Goal: Find specific page/section: Find specific page/section

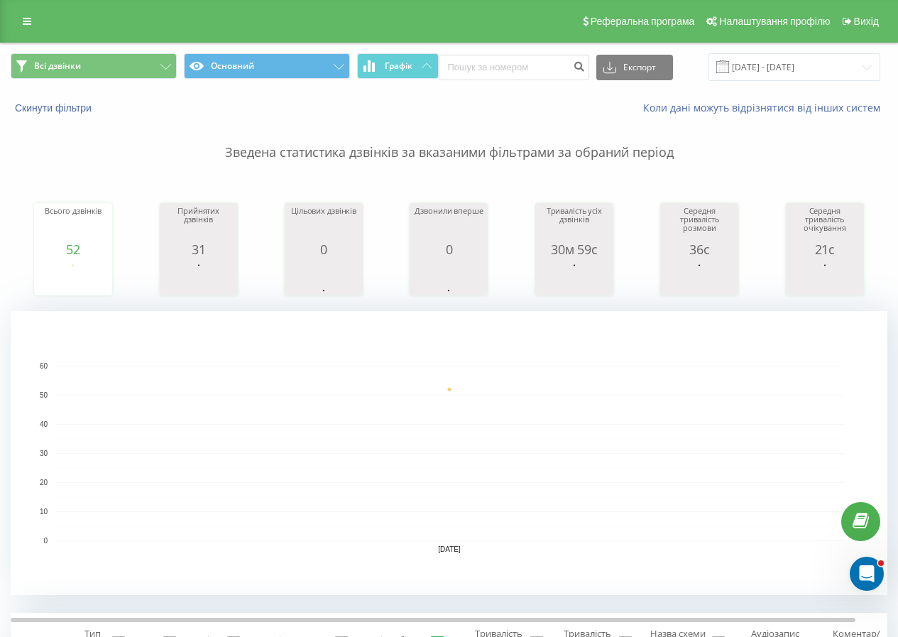
scroll to position [213, 0]
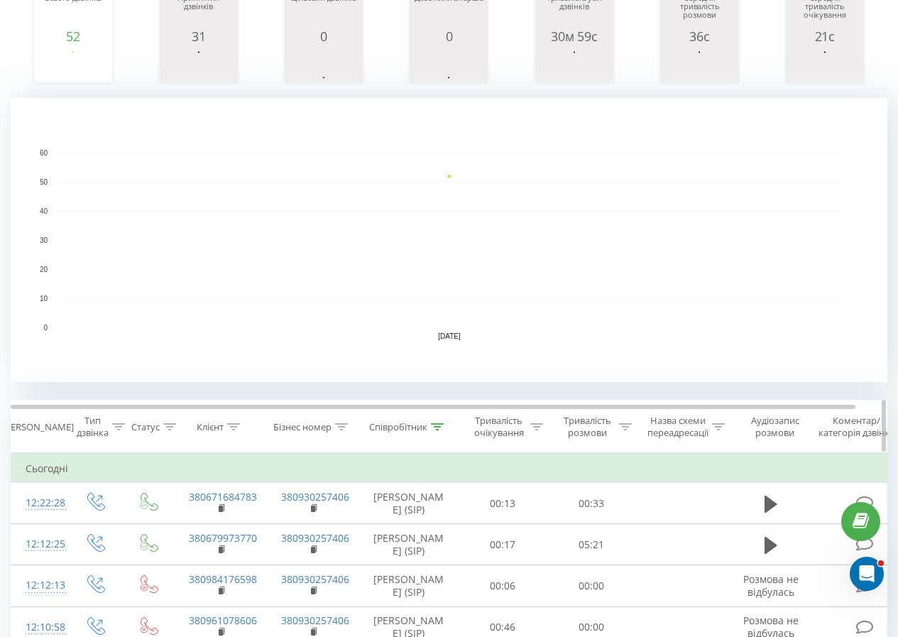
click at [444, 422] on div "Співробітник" at bounding box center [408, 427] width 99 height 12
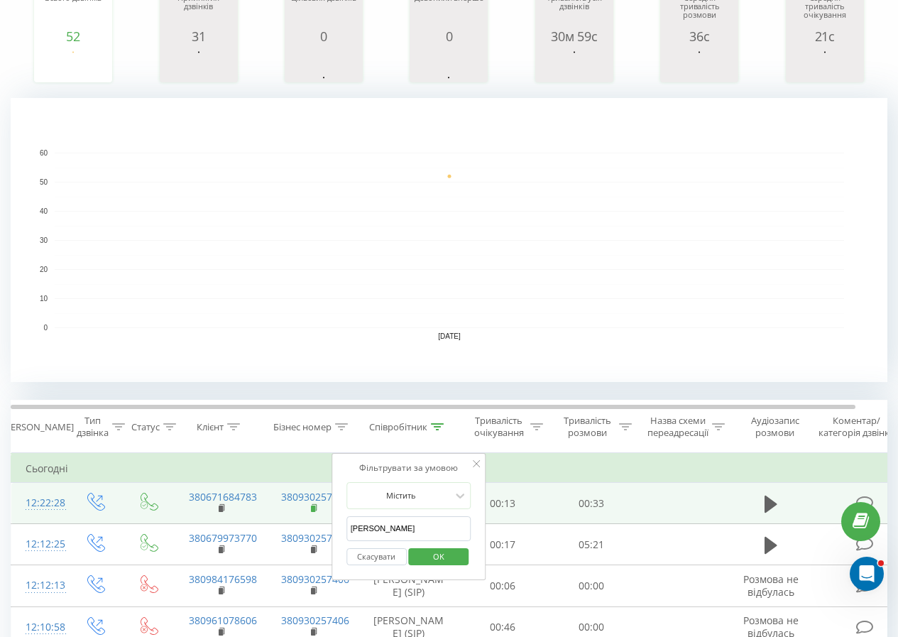
drag, startPoint x: 374, startPoint y: 521, endPoint x: 317, endPoint y: 512, distance: 58.1
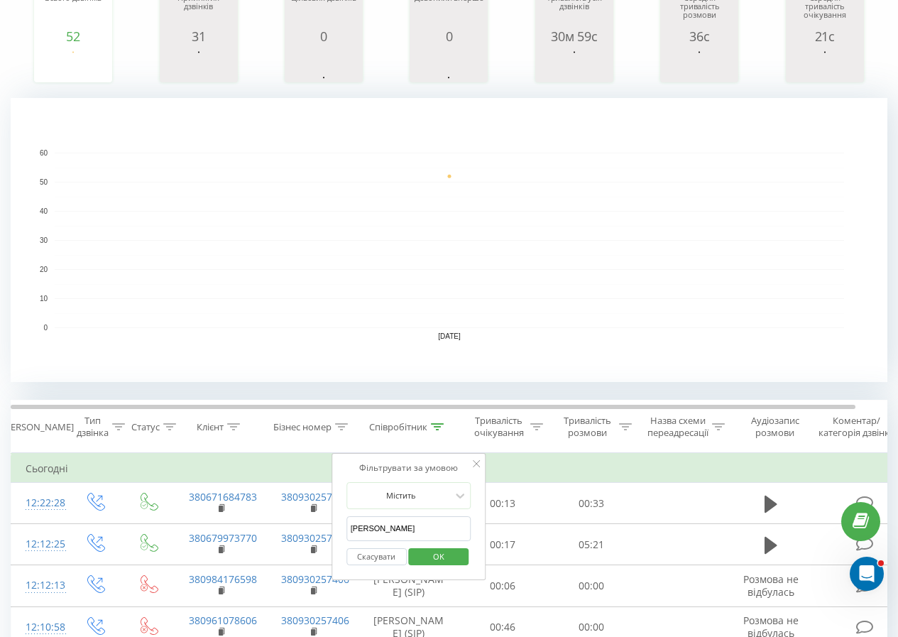
click at [415, 534] on input "[PERSON_NAME]" at bounding box center [408, 528] width 125 height 25
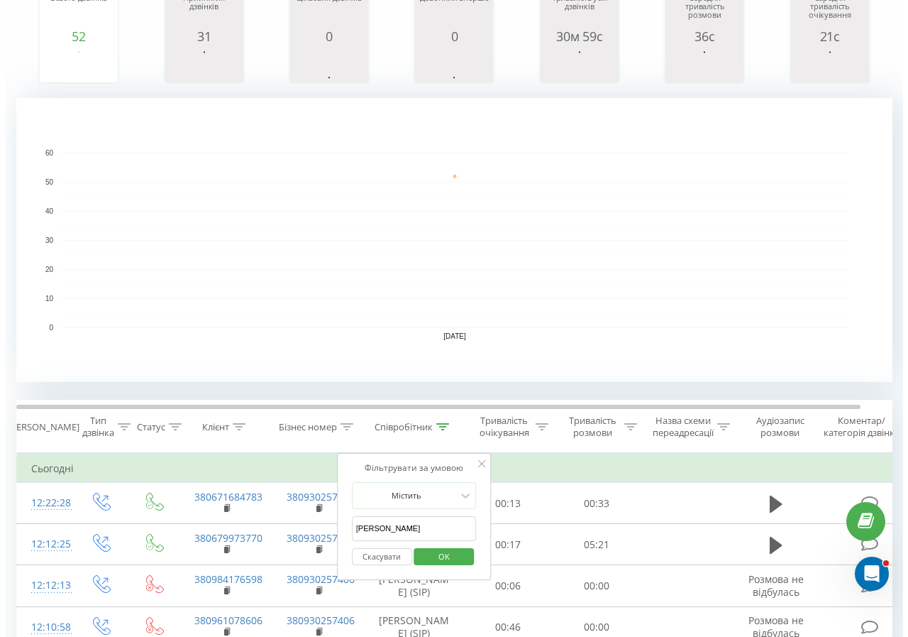
scroll to position [0, 0]
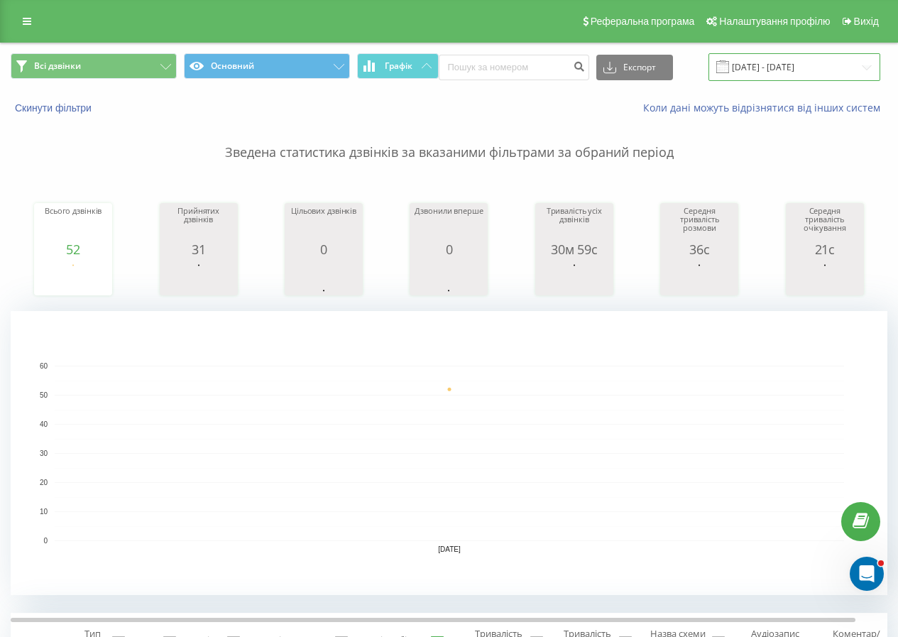
click at [750, 77] on input "[DATE] - [DATE]" at bounding box center [794, 67] width 172 height 28
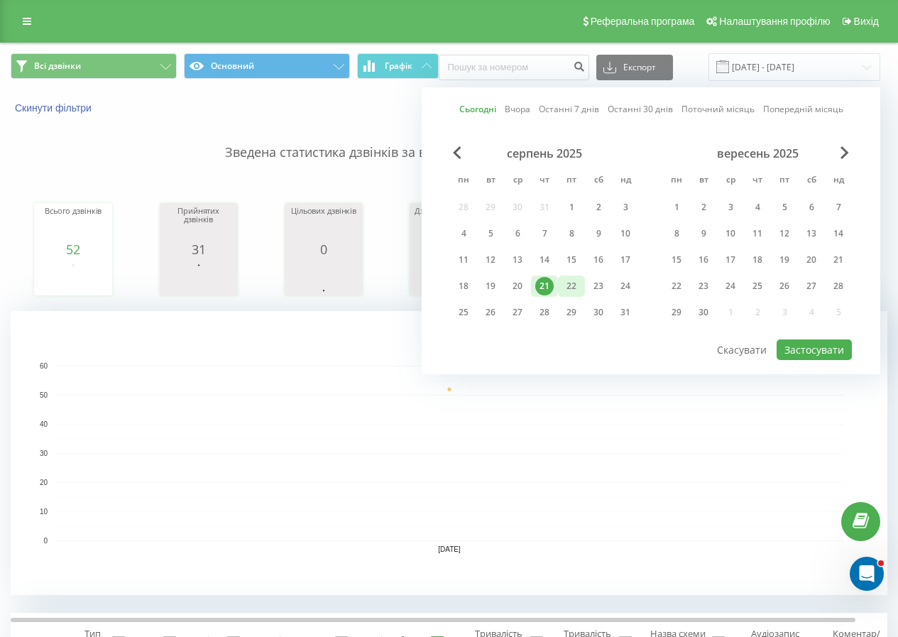
click at [564, 287] on div "22" at bounding box center [571, 286] width 18 height 18
click at [823, 338] on div at bounding box center [651, 338] width 402 height 1
click at [819, 348] on button "Застосувати" at bounding box center [813, 349] width 75 height 21
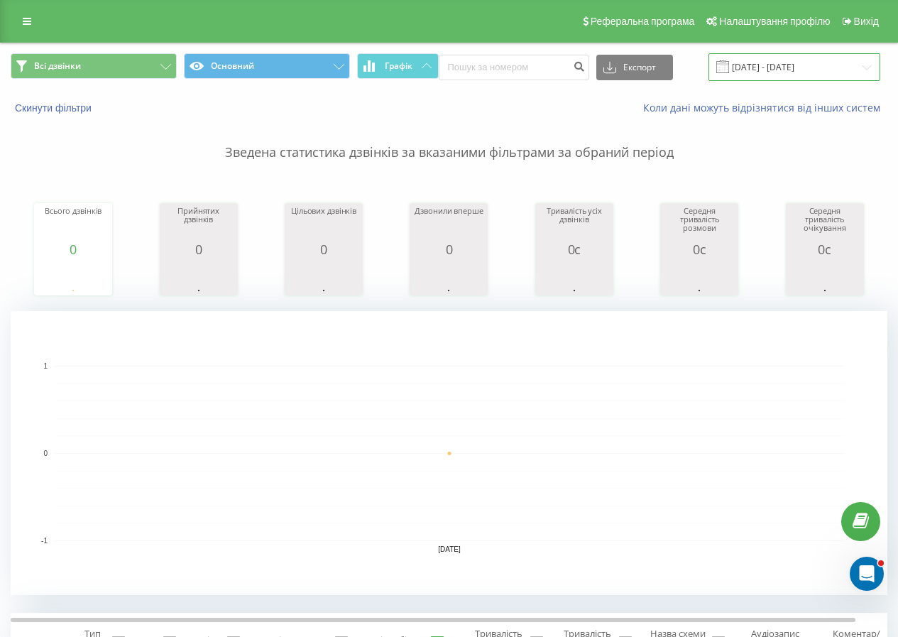
click at [751, 68] on input "[DATE] - [DATE]" at bounding box center [794, 67] width 172 height 28
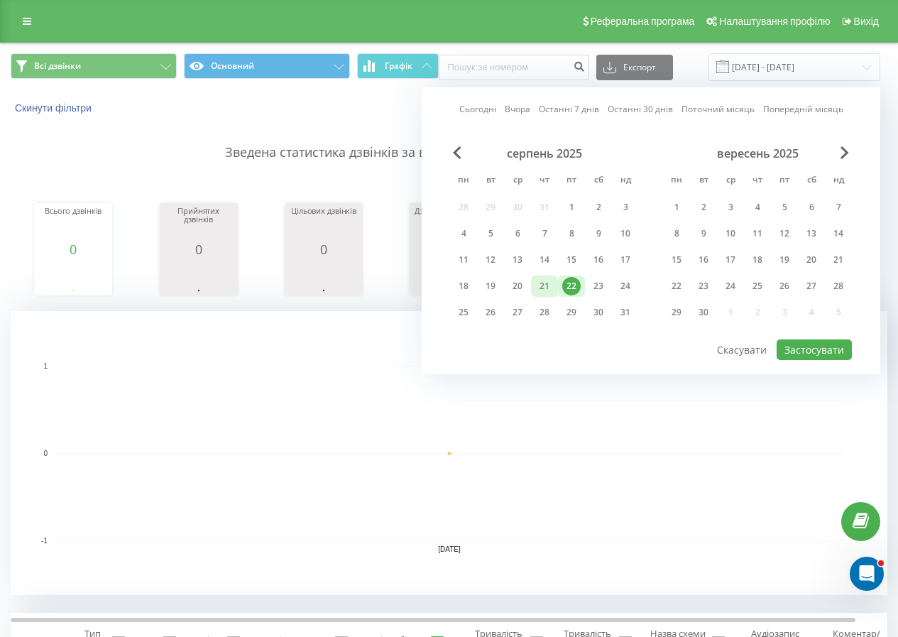
click at [548, 283] on div "21" at bounding box center [544, 286] width 18 height 18
click at [807, 344] on button "Застосувати" at bounding box center [813, 349] width 75 height 21
type input "[DATE] - [DATE]"
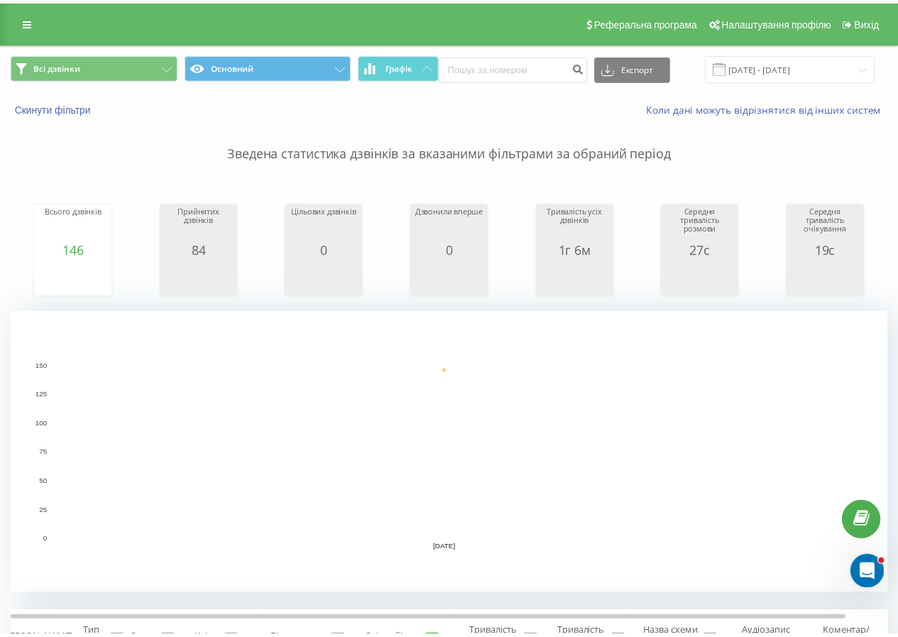
scroll to position [424, 0]
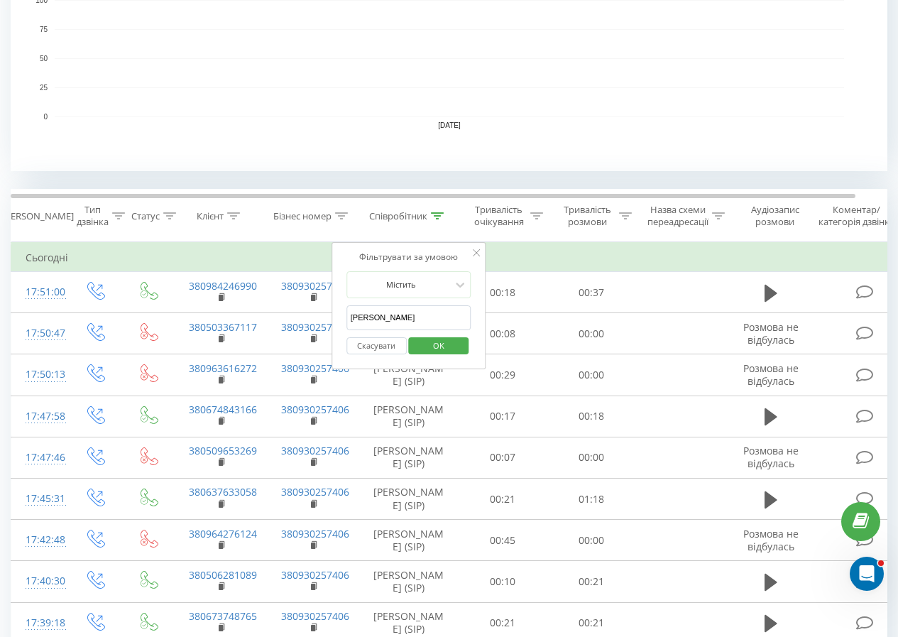
click at [445, 351] on span "OK" at bounding box center [439, 345] width 40 height 22
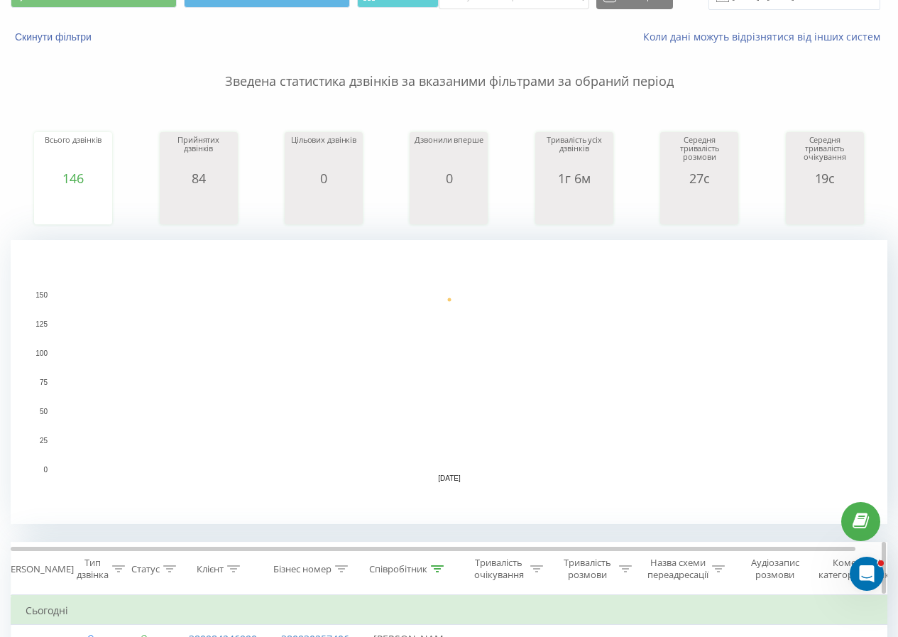
scroll to position [213, 0]
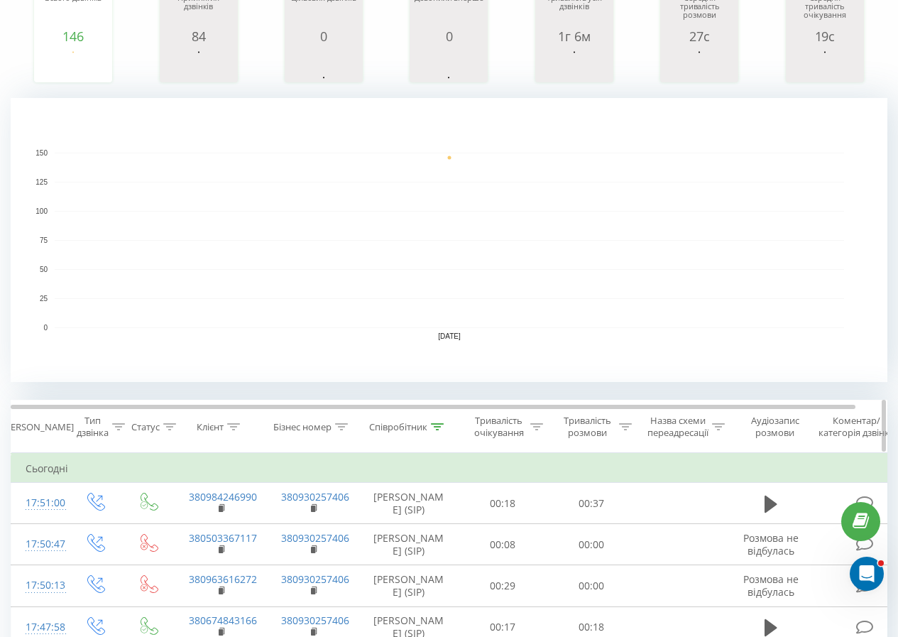
click at [428, 428] on div "Співробітник" at bounding box center [406, 427] width 75 height 12
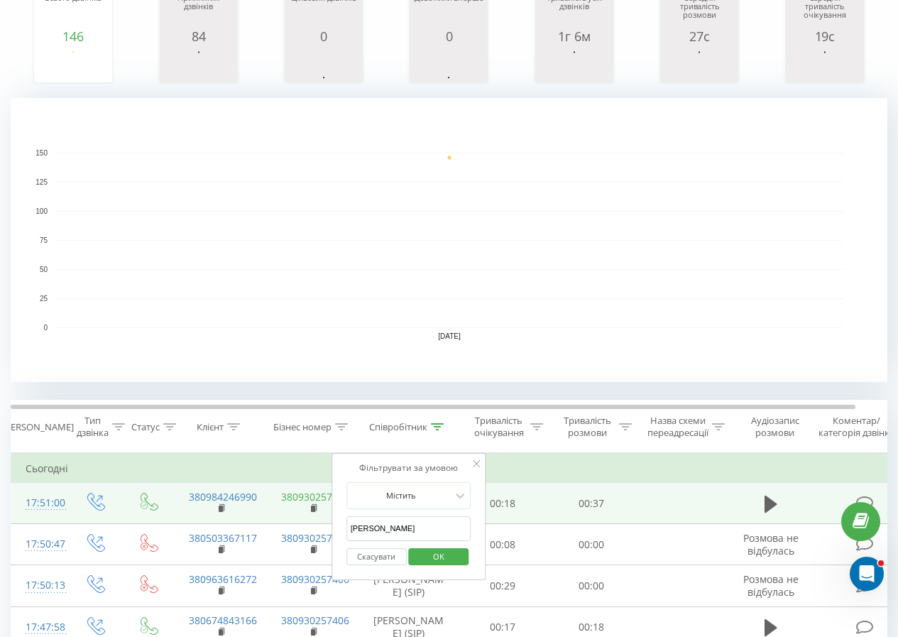
drag, startPoint x: 339, startPoint y: 522, endPoint x: 309, endPoint y: 505, distance: 33.7
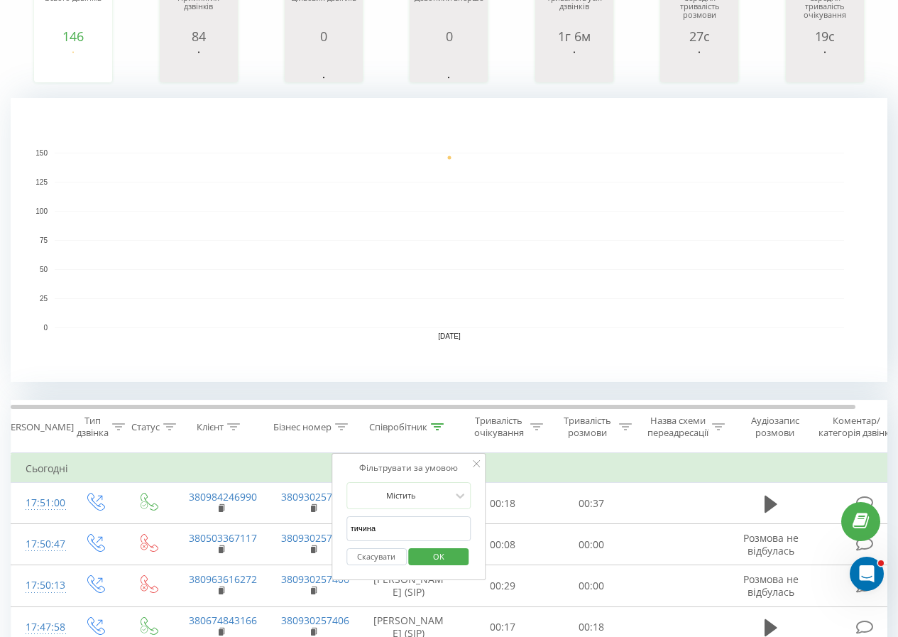
click button "OK" at bounding box center [439, 557] width 60 height 18
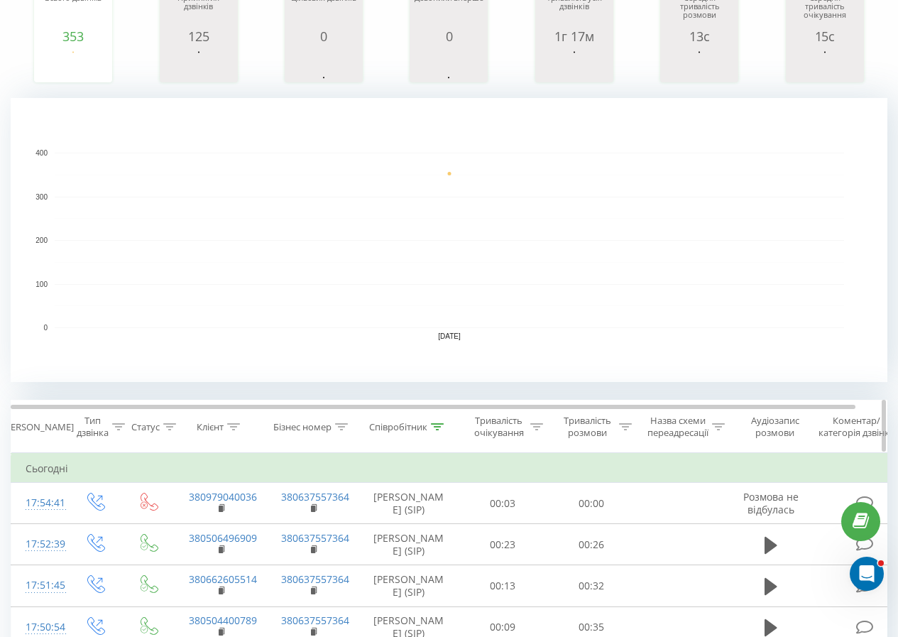
click at [433, 425] on icon at bounding box center [437, 426] width 13 height 7
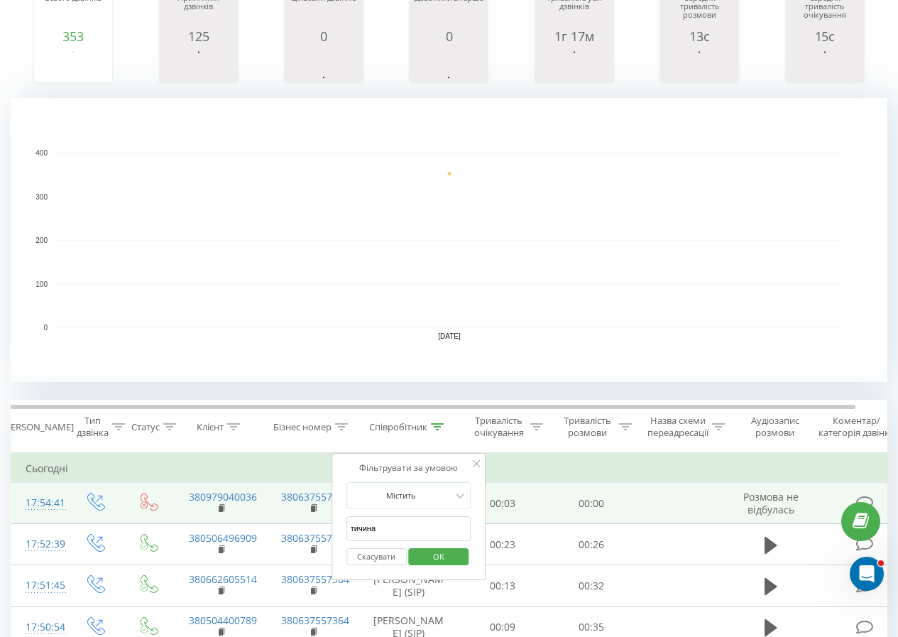
drag, startPoint x: 307, startPoint y: 523, endPoint x: 287, endPoint y: 517, distance: 20.2
click button "OK" at bounding box center [439, 557] width 60 height 18
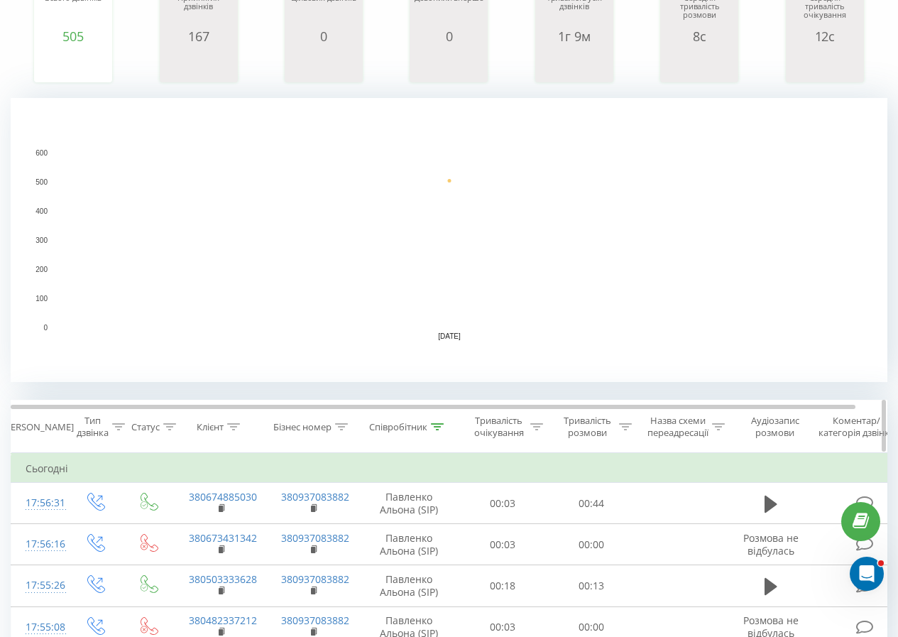
drag, startPoint x: 444, startPoint y: 419, endPoint x: 438, endPoint y: 426, distance: 9.1
click at [444, 420] on th "Співробітник" at bounding box center [408, 426] width 99 height 53
click at [438, 426] on icon at bounding box center [438, 426] width 13 height 7
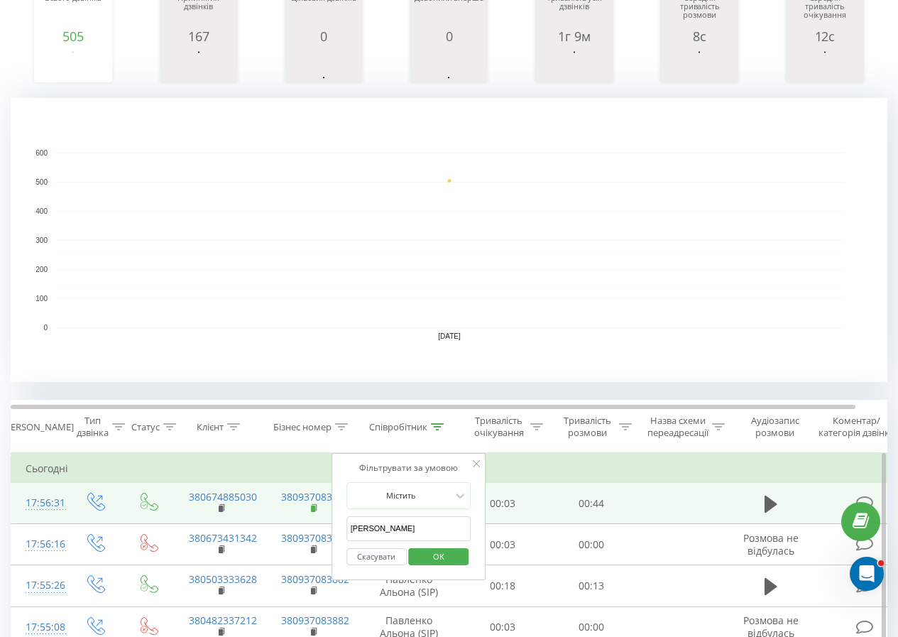
drag, startPoint x: 411, startPoint y: 529, endPoint x: 317, endPoint y: 508, distance: 96.1
type input "онищук"
click button "OK" at bounding box center [439, 557] width 60 height 18
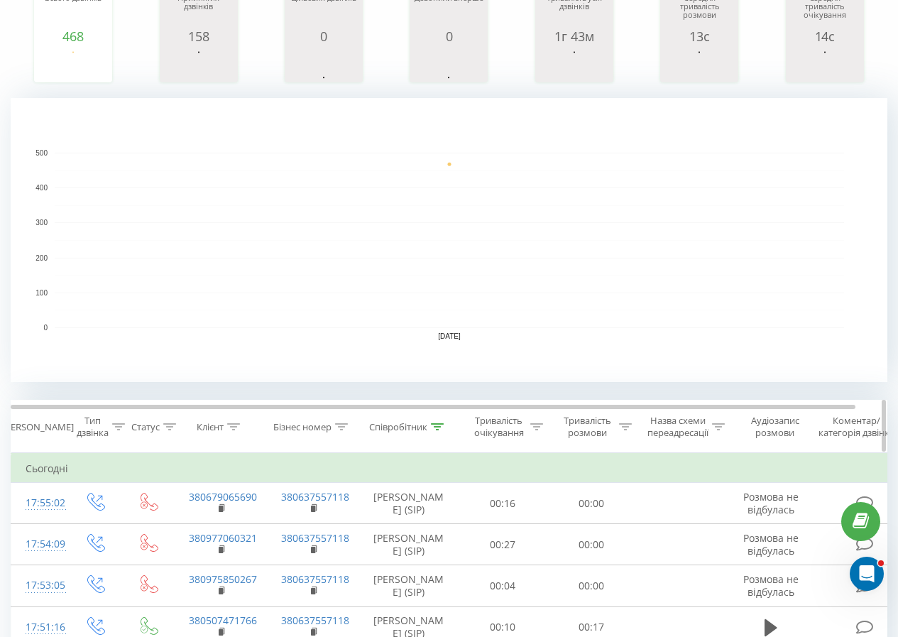
click at [438, 424] on icon at bounding box center [437, 426] width 13 height 7
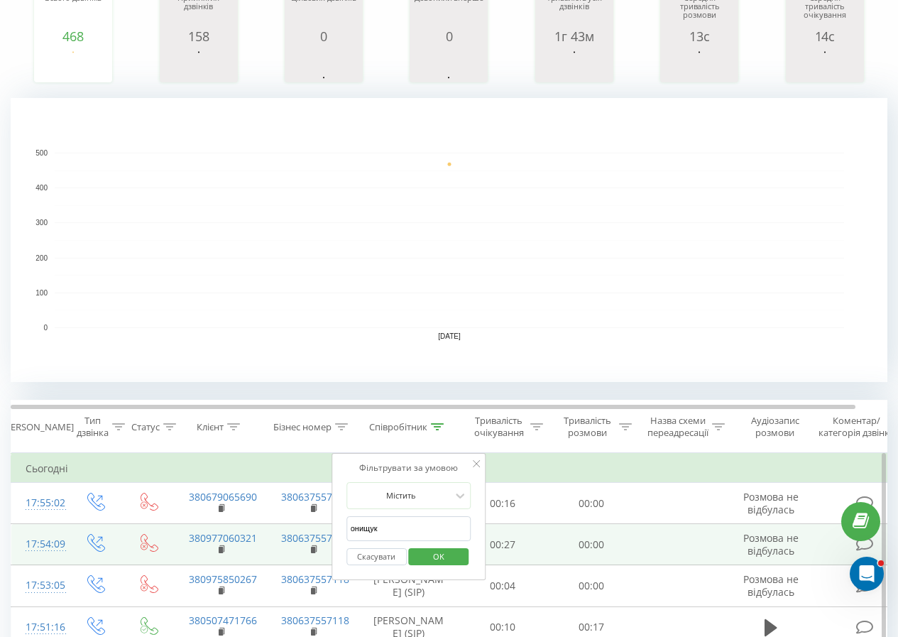
drag, startPoint x: 412, startPoint y: 534, endPoint x: 257, endPoint y: 525, distance: 155.8
type input "се"
click button "OK" at bounding box center [439, 557] width 60 height 18
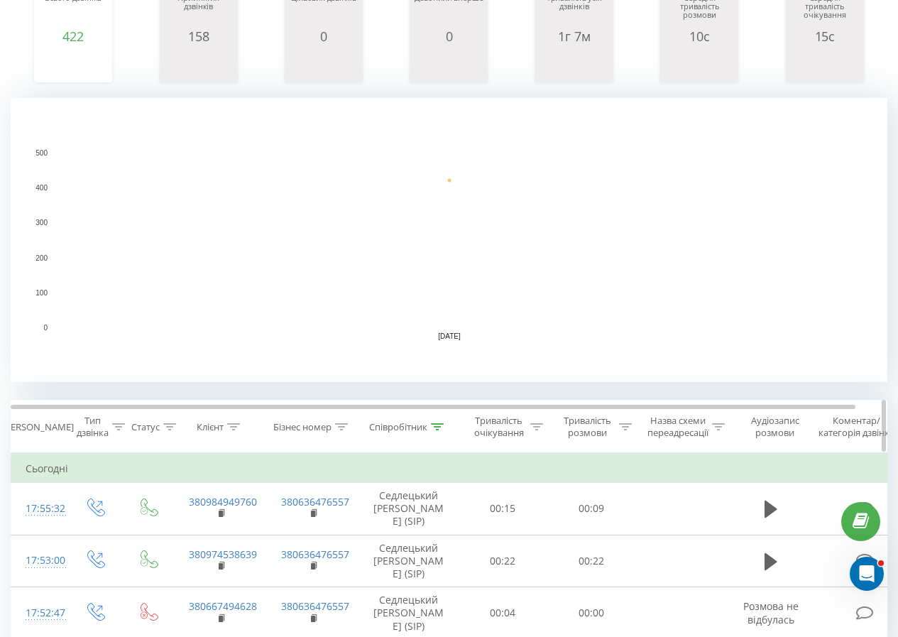
click at [443, 427] on icon at bounding box center [437, 426] width 13 height 7
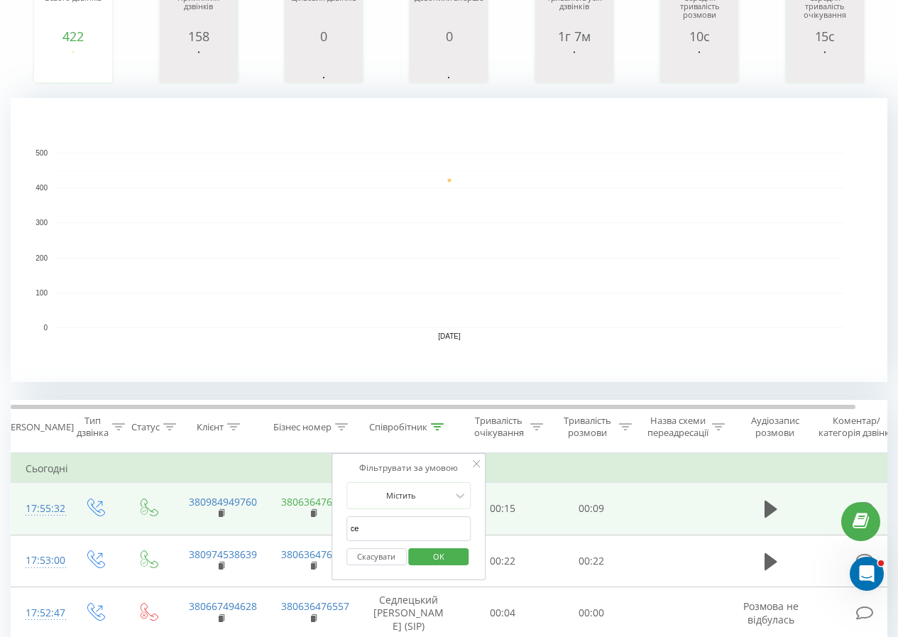
drag, startPoint x: 428, startPoint y: 525, endPoint x: 297, endPoint y: 506, distance: 132.0
type input "дворецький"
click button "OK" at bounding box center [439, 557] width 60 height 18
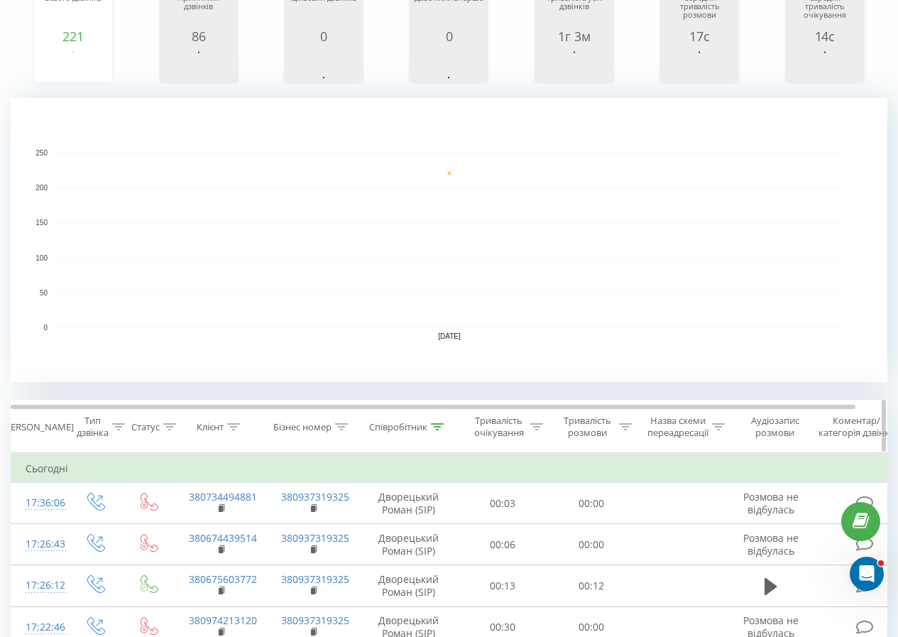
click at [444, 424] on div "Співробітник" at bounding box center [408, 427] width 99 height 12
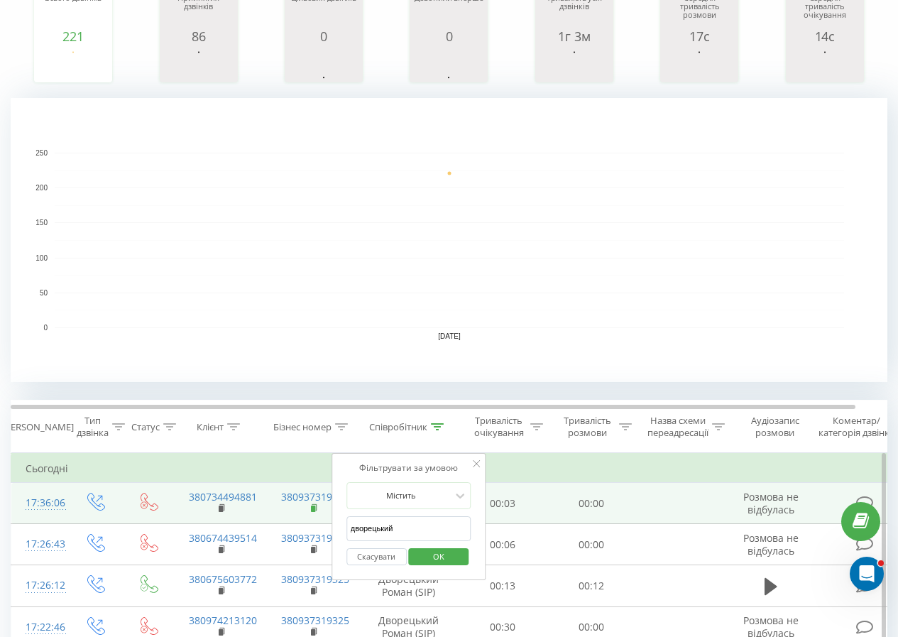
drag, startPoint x: 339, startPoint y: 520, endPoint x: 316, endPoint y: 513, distance: 24.5
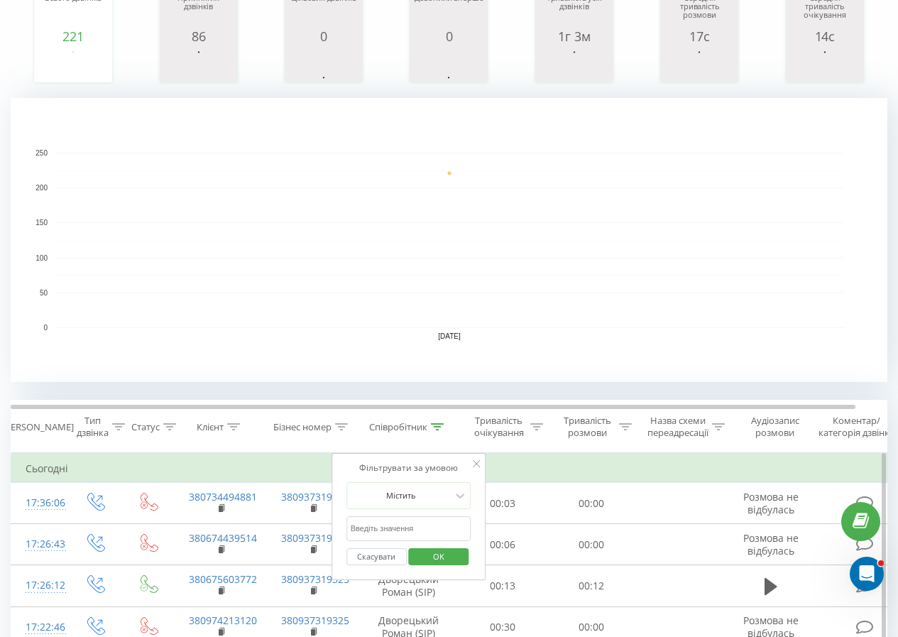
click at [402, 521] on input "text" at bounding box center [408, 528] width 125 height 25
type input "б"
type input "[PERSON_NAME]"
click button "OK" at bounding box center [439, 557] width 60 height 18
